Goal: Task Accomplishment & Management: Use online tool/utility

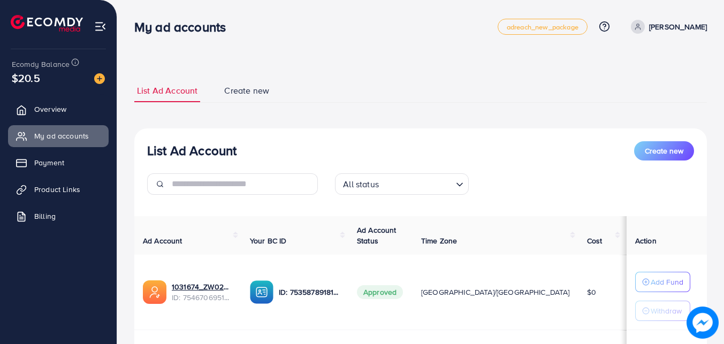
scroll to position [139, 0]
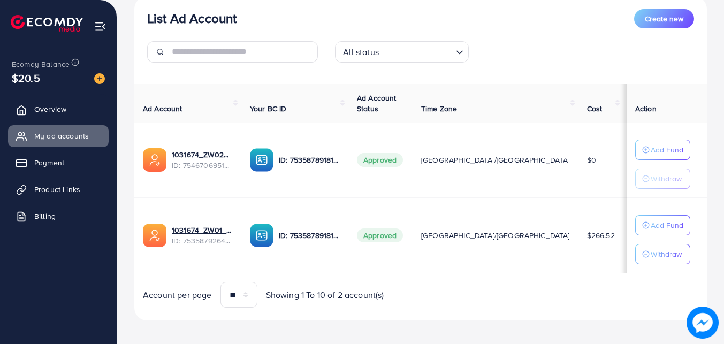
scroll to position [139, 0]
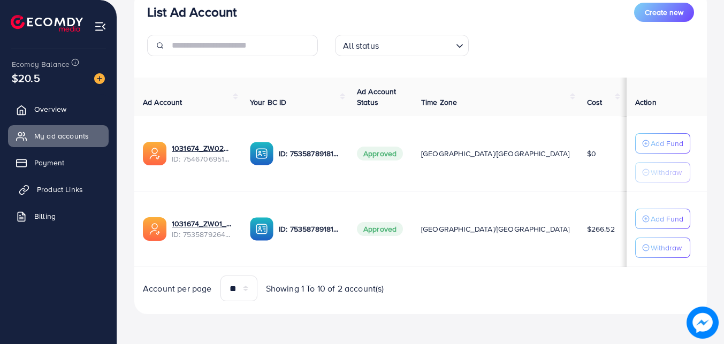
click at [66, 186] on span "Product Links" at bounding box center [60, 189] width 46 height 11
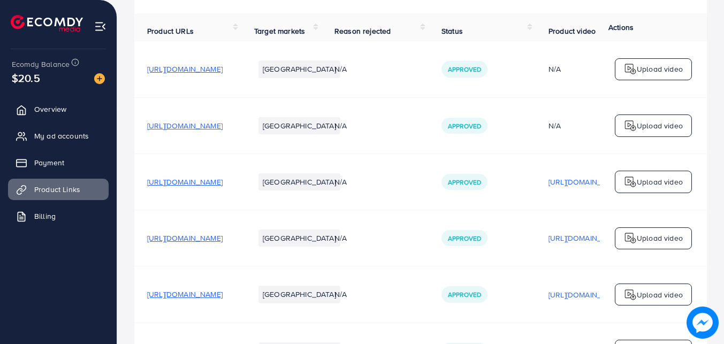
scroll to position [107, 0]
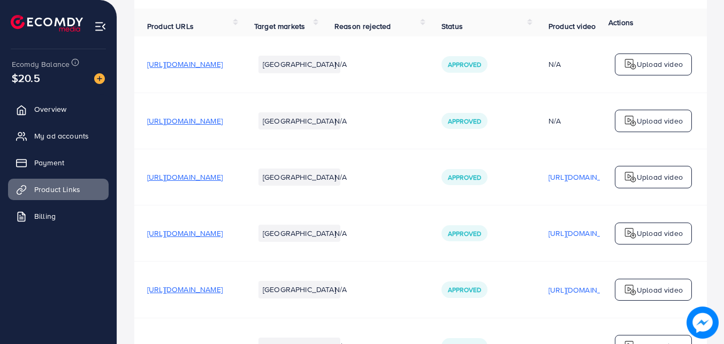
click at [223, 179] on span "[URL][DOMAIN_NAME]" at bounding box center [184, 177] width 75 height 11
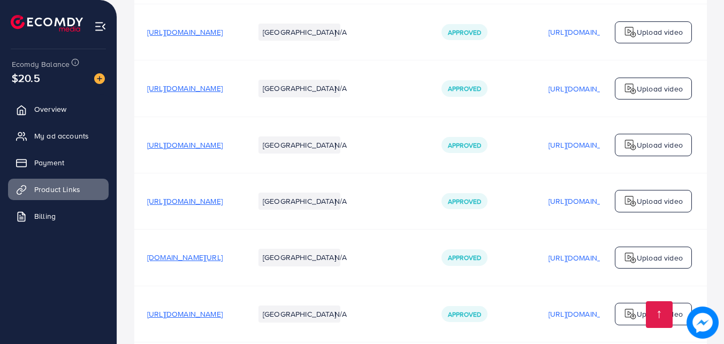
scroll to position [321, 0]
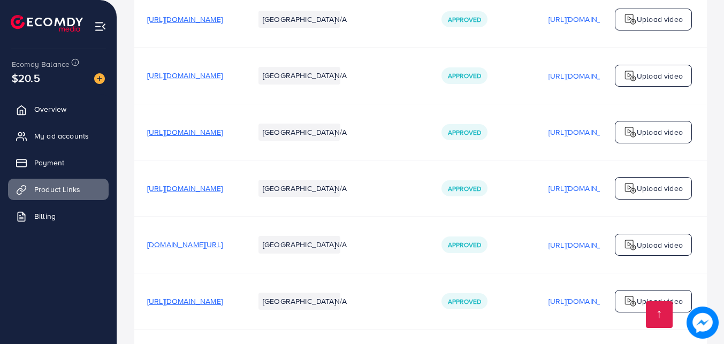
click at [223, 134] on span "[URL][DOMAIN_NAME]" at bounding box center [184, 132] width 75 height 11
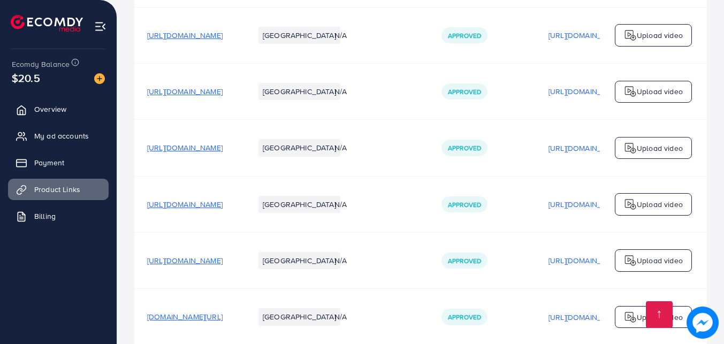
scroll to position [268, 0]
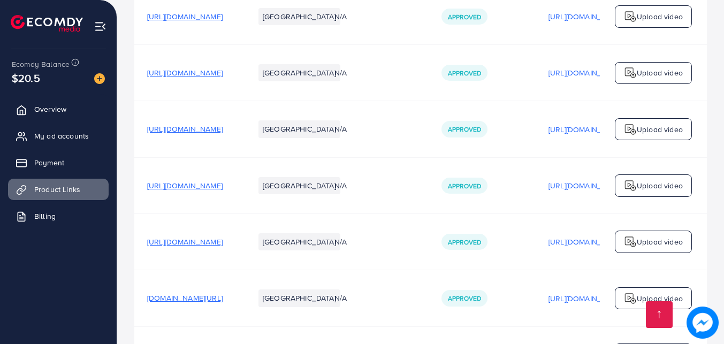
click at [223, 132] on span "[URL][DOMAIN_NAME]" at bounding box center [184, 129] width 75 height 11
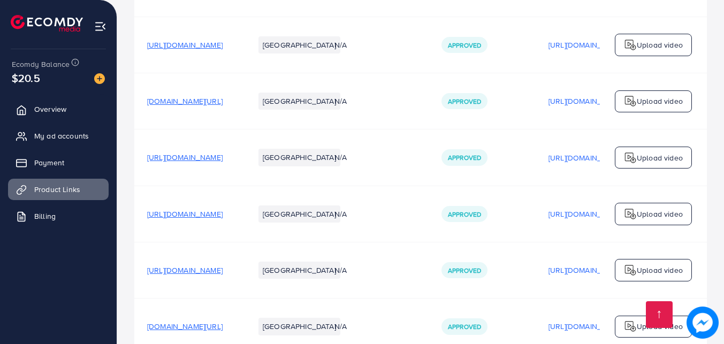
scroll to position [856, 0]
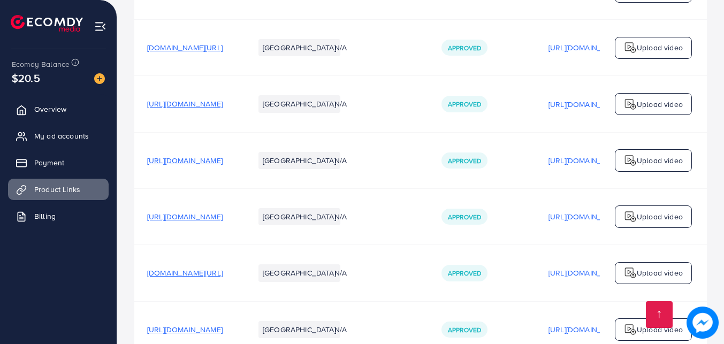
click at [223, 221] on span "[URL][DOMAIN_NAME]" at bounding box center [184, 216] width 75 height 11
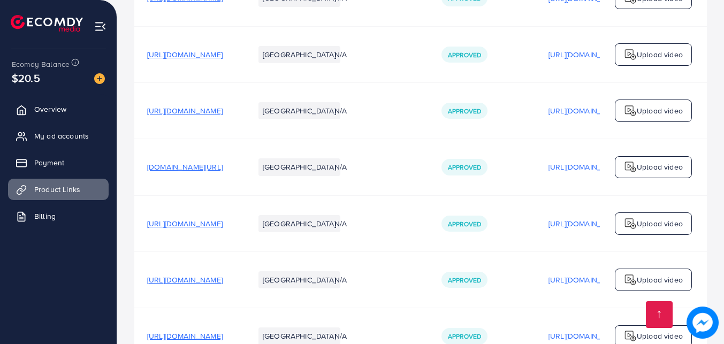
scroll to position [963, 0]
click at [223, 224] on span "[URL][DOMAIN_NAME]" at bounding box center [184, 222] width 75 height 11
